Goal: Find specific page/section: Find specific page/section

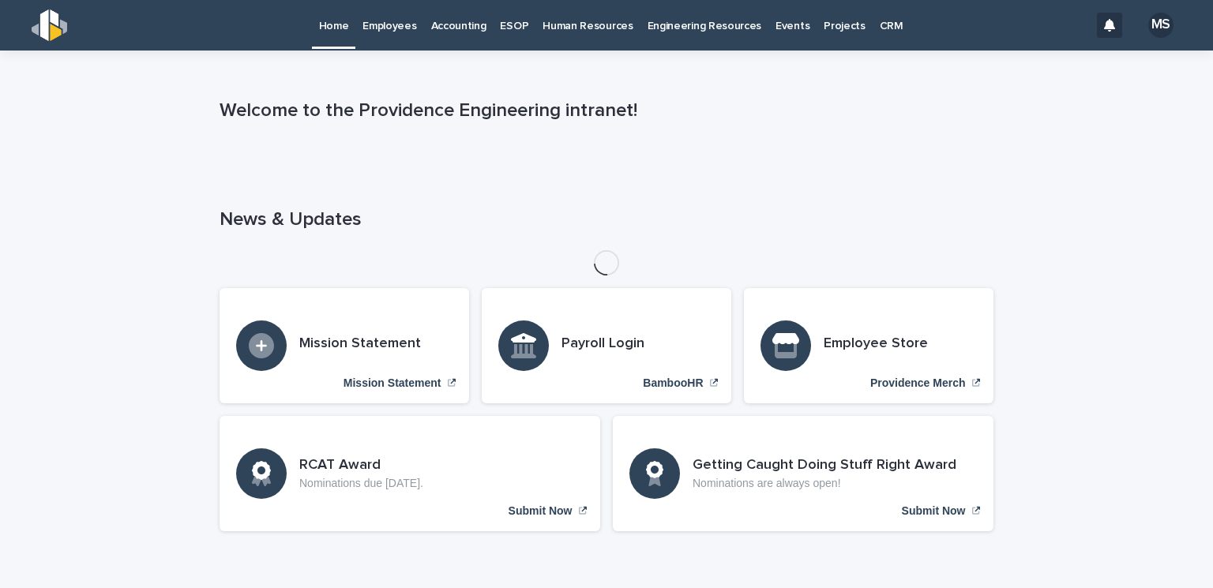
click at [398, 28] on p "Employees" at bounding box center [390, 16] width 54 height 33
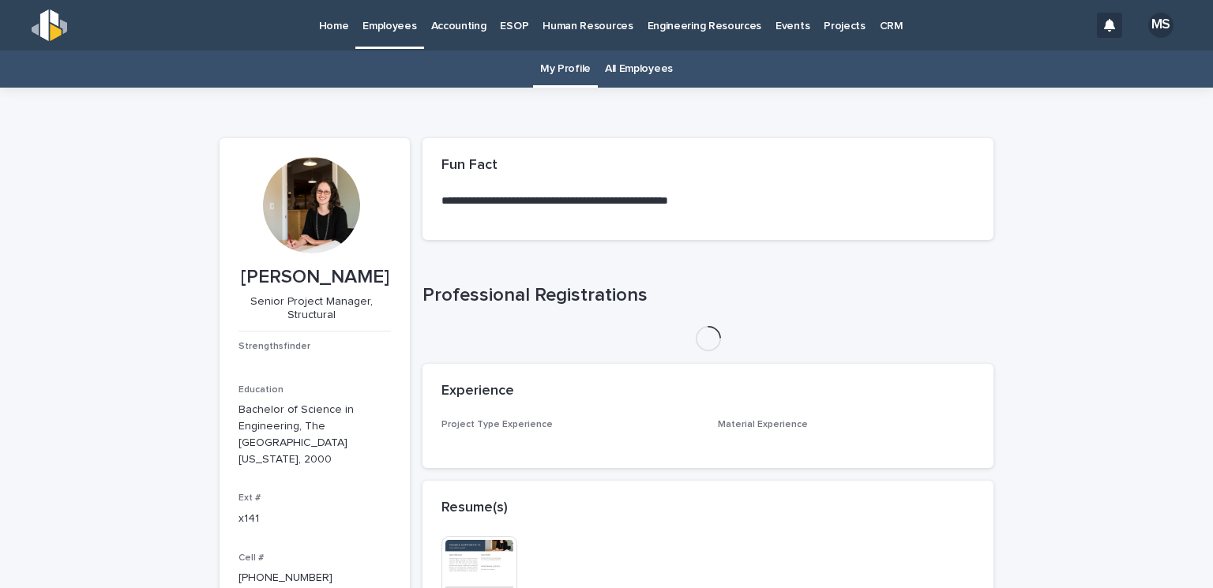
click at [651, 72] on link "All Employees" at bounding box center [639, 69] width 68 height 37
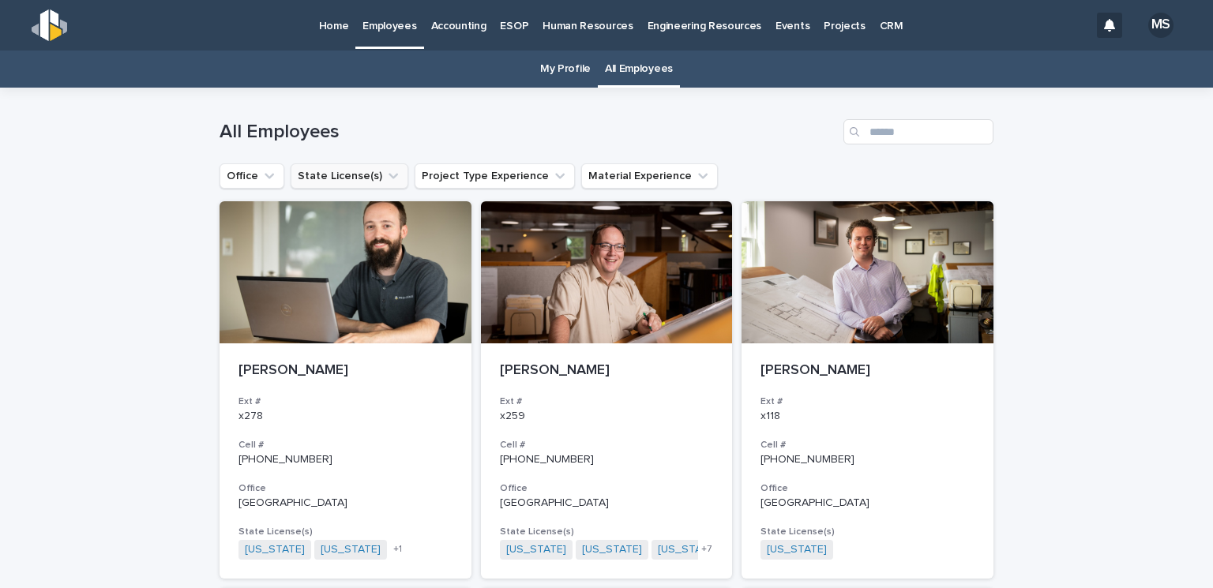
click at [385, 175] on icon "State License(s)" at bounding box center [393, 176] width 16 height 16
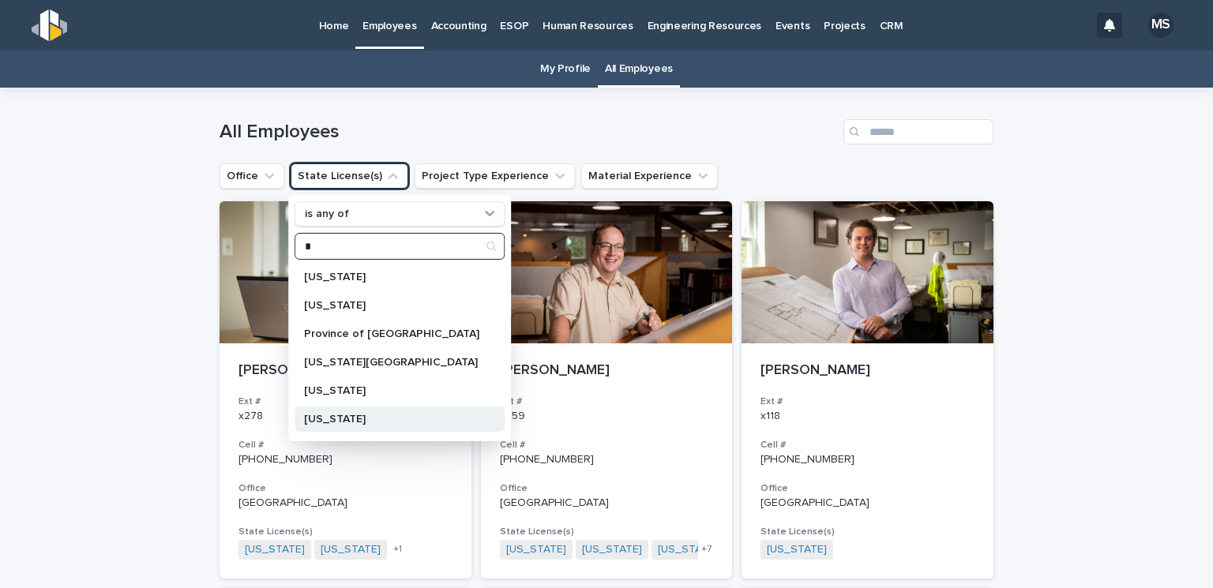
type input "*"
click at [357, 415] on p "[US_STATE]" at bounding box center [391, 419] width 175 height 11
click at [438, 114] on div "All Employees" at bounding box center [607, 126] width 774 height 76
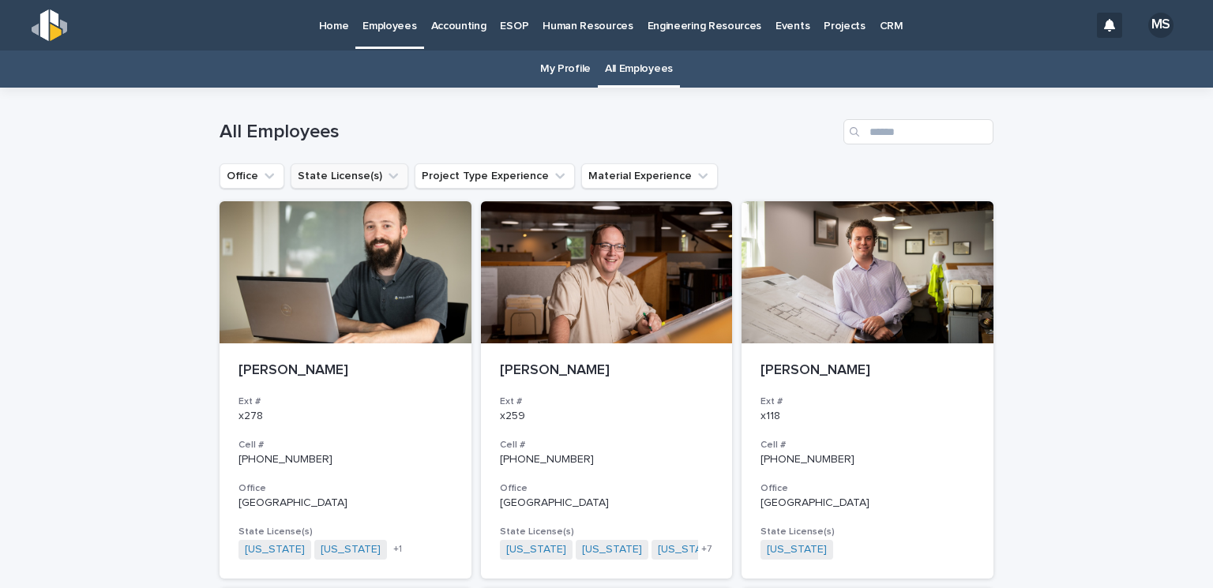
click at [385, 170] on icon "State License(s)" at bounding box center [393, 176] width 16 height 16
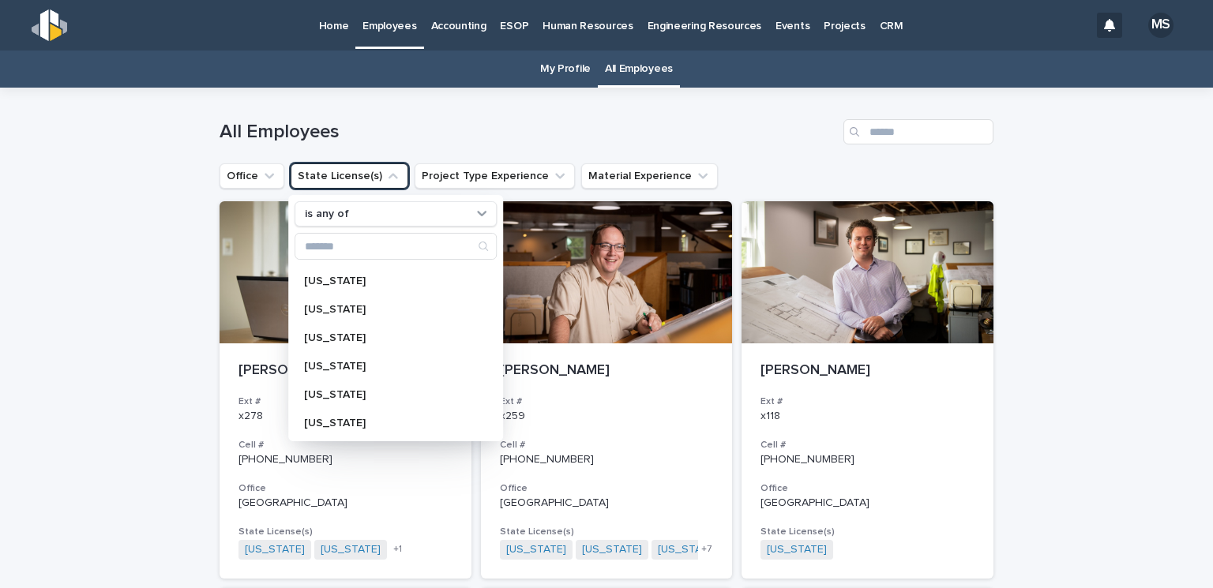
scroll to position [1248, 0]
click at [335, 307] on p "[US_STATE]" at bounding box center [387, 308] width 167 height 11
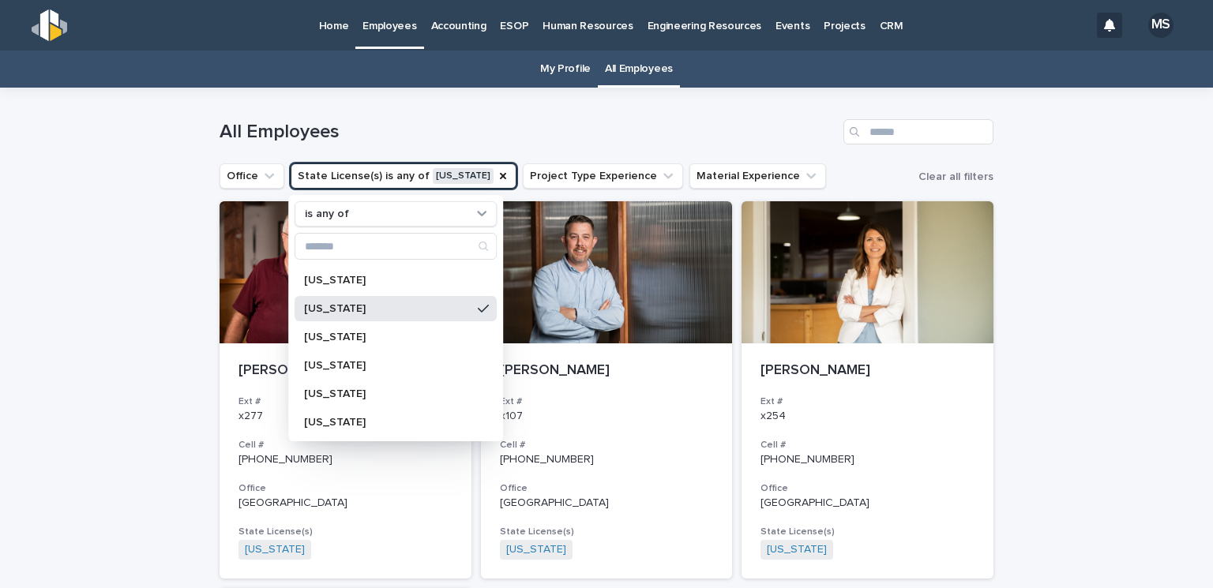
click at [335, 307] on p "[US_STATE]" at bounding box center [387, 308] width 167 height 11
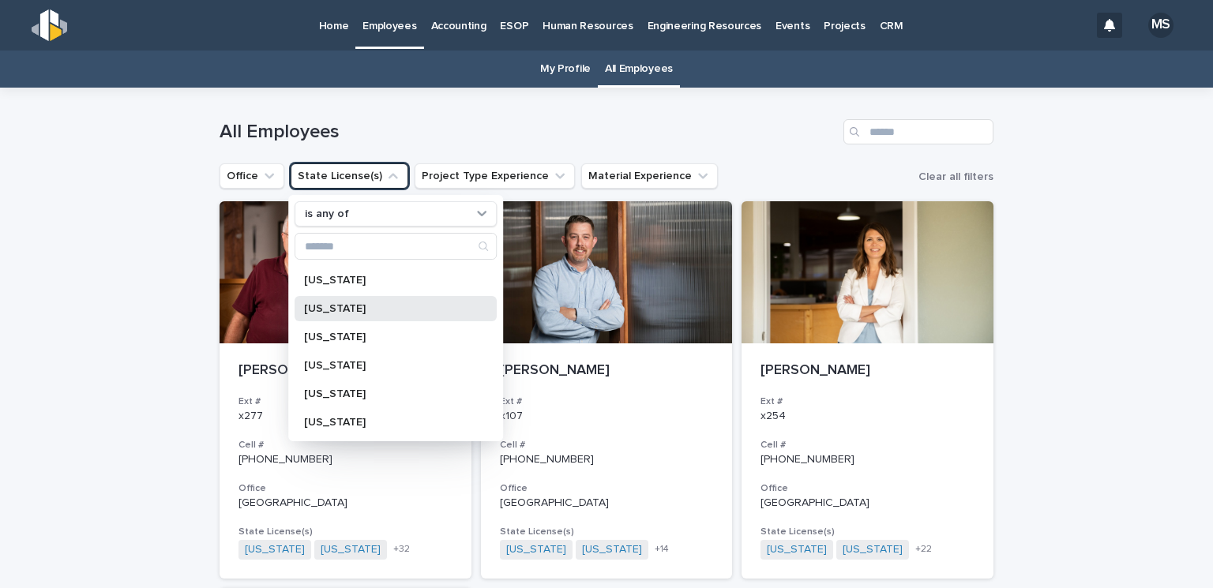
click at [335, 307] on p "[US_STATE]" at bounding box center [387, 308] width 167 height 11
click at [406, 119] on div "All Employees" at bounding box center [607, 131] width 774 height 25
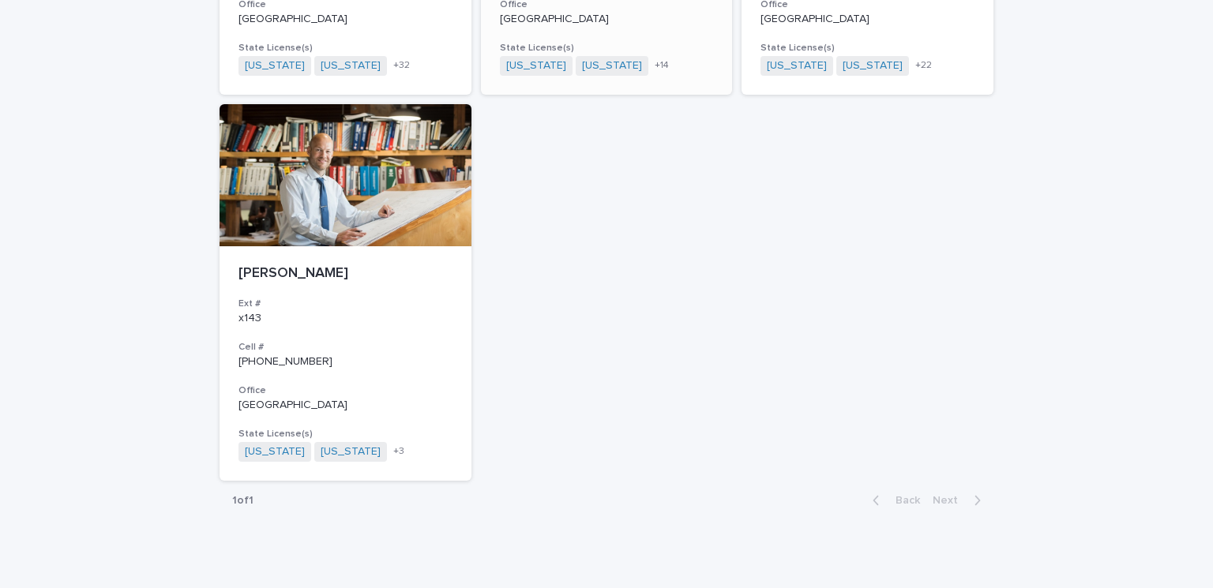
scroll to position [506, 0]
